Goal: Task Accomplishment & Management: Use online tool/utility

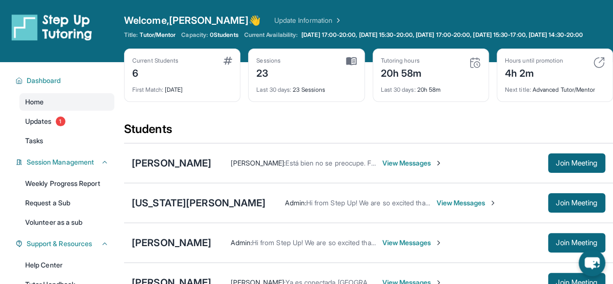
scroll to position [85, 0]
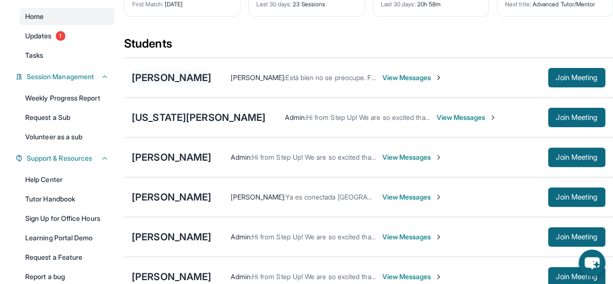
click at [166, 84] on div "[PERSON_NAME]" at bounding box center [172, 78] width 80 height 14
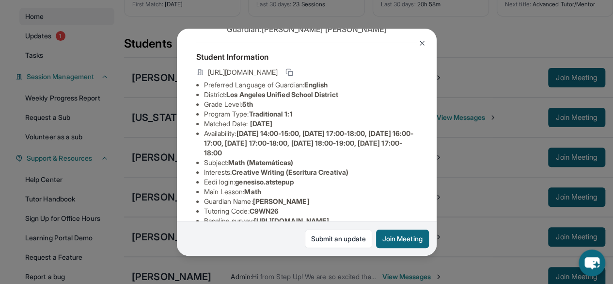
scroll to position [39, 0]
click at [386, 237] on button "Join Meeting" at bounding box center [402, 238] width 53 height 18
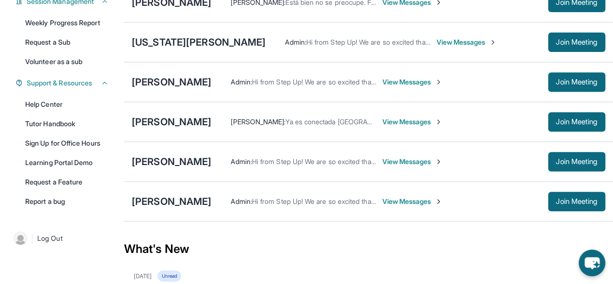
scroll to position [94, 0]
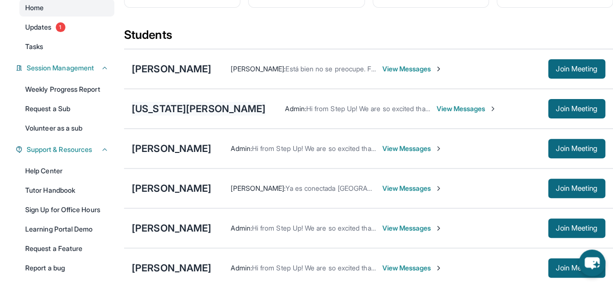
click at [191, 112] on div "[US_STATE][PERSON_NAME]" at bounding box center [199, 109] width 134 height 14
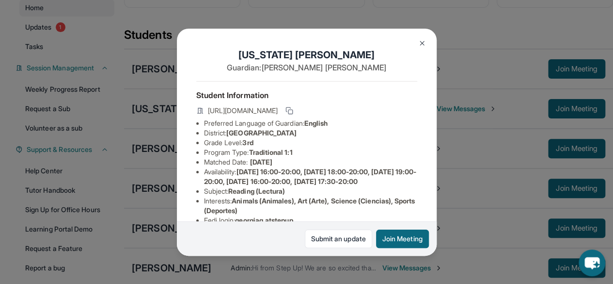
click at [423, 39] on img at bounding box center [422, 43] width 8 height 8
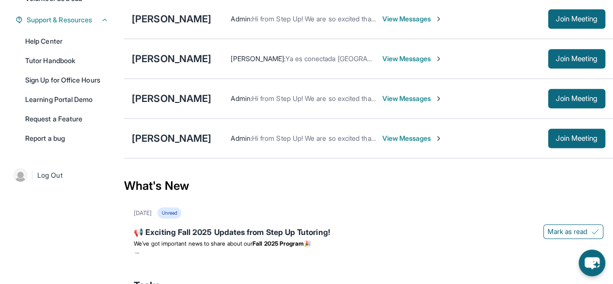
scroll to position [223, 0]
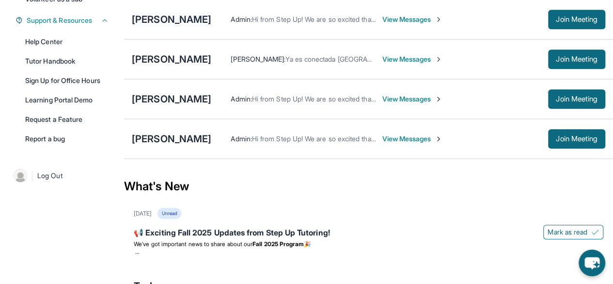
click at [169, 26] on div "[PERSON_NAME]" at bounding box center [172, 20] width 80 height 14
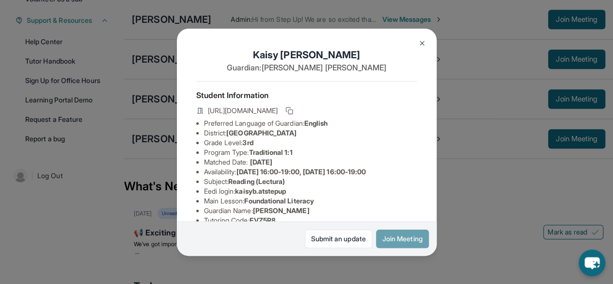
click at [399, 240] on button "Join Meeting" at bounding box center [402, 238] width 53 height 18
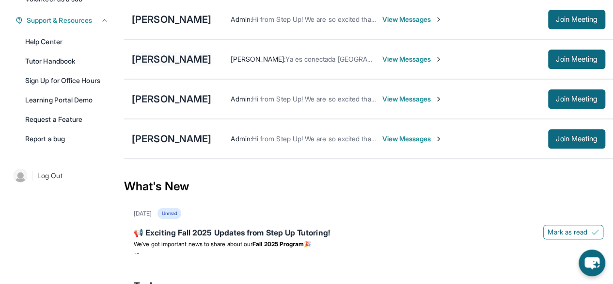
click at [175, 66] on div "[PERSON_NAME]" at bounding box center [172, 59] width 80 height 14
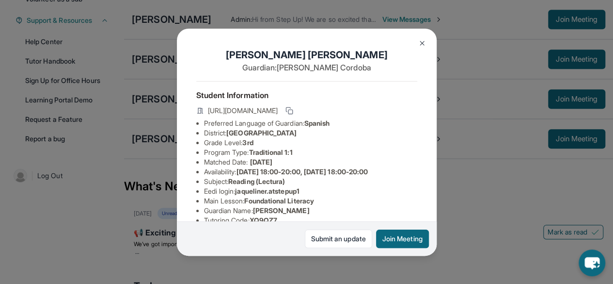
click at [424, 41] on img at bounding box center [422, 43] width 8 height 8
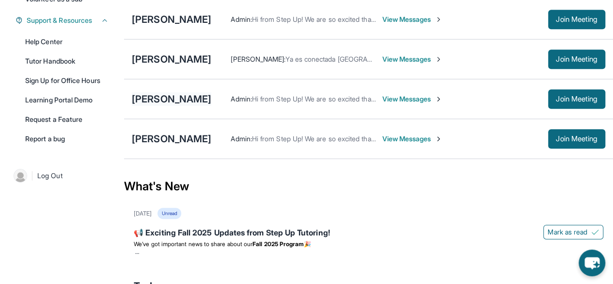
click at [169, 106] on div "[PERSON_NAME]" at bounding box center [172, 99] width 80 height 14
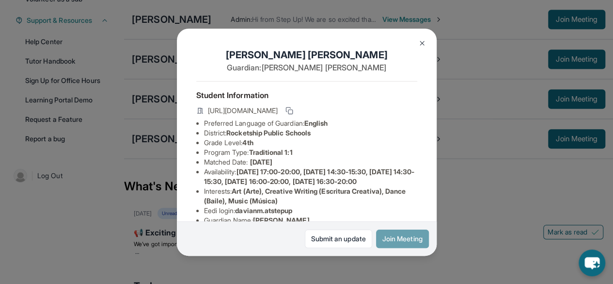
click at [398, 238] on button "Join Meeting" at bounding box center [402, 238] width 53 height 18
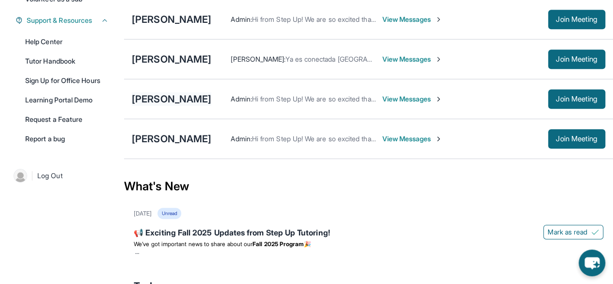
click at [197, 104] on div "[PERSON_NAME]" at bounding box center [172, 99] width 80 height 14
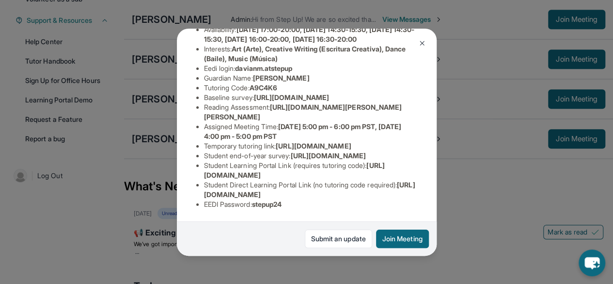
scroll to position [263, 0]
click at [419, 45] on img at bounding box center [422, 43] width 8 height 8
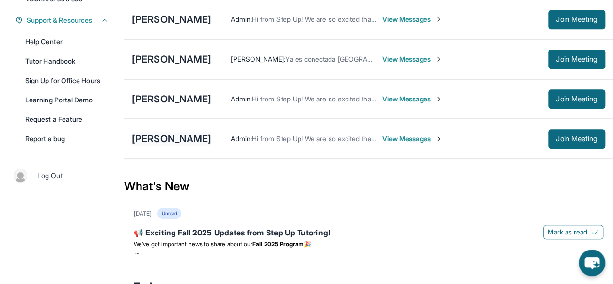
click at [185, 143] on div "[PERSON_NAME]" at bounding box center [172, 139] width 80 height 14
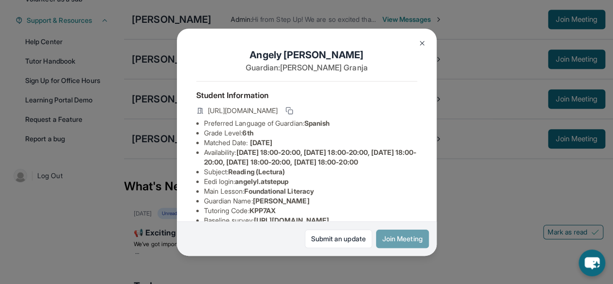
click at [412, 244] on button "Join Meeting" at bounding box center [402, 238] width 53 height 18
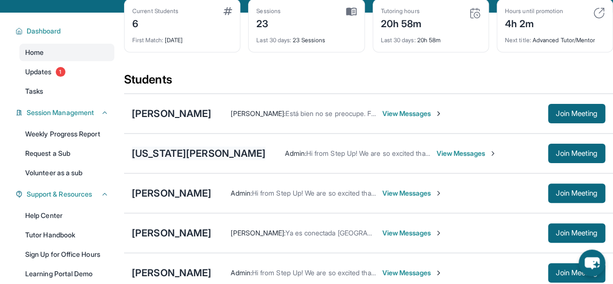
scroll to position [177, 0]
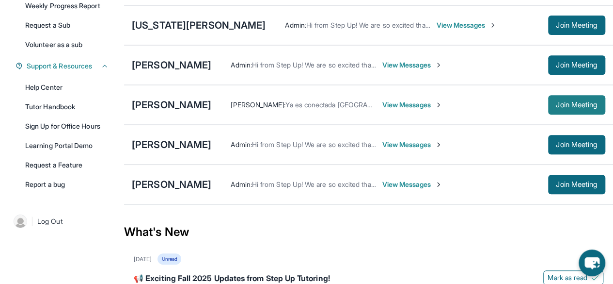
click at [548, 114] on button "Join Meeting" at bounding box center [576, 104] width 57 height 19
click at [581, 28] on span "Join Meeting" at bounding box center [577, 25] width 42 height 6
